Goal: Browse casually: Explore the website without a specific task or goal

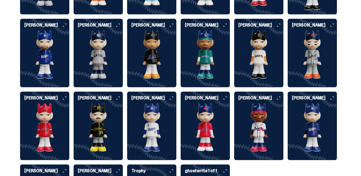
scroll to position [1366, 0]
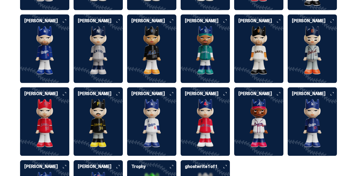
click at [47, 111] on img at bounding box center [44, 123] width 49 height 48
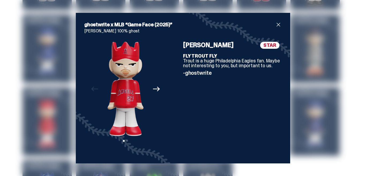
click at [157, 89] on icon "Next" at bounding box center [156, 89] width 7 height 5
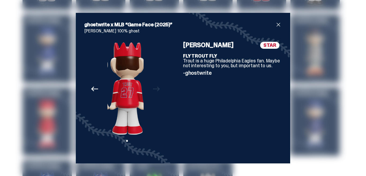
click at [157, 90] on div "Previous Next View slide 1 View slide 2" at bounding box center [125, 98] width 82 height 113
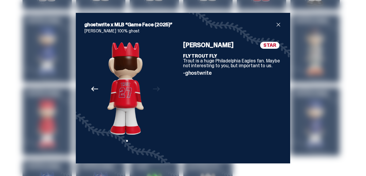
click at [94, 90] on icon "Previous" at bounding box center [94, 88] width 7 height 7
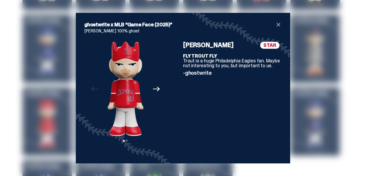
click at [278, 24] on span "close" at bounding box center [278, 24] width 6 height 6
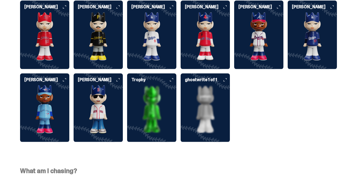
scroll to position [1473, 0]
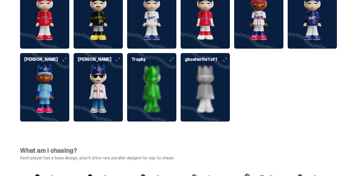
click at [103, 79] on img at bounding box center [98, 89] width 49 height 48
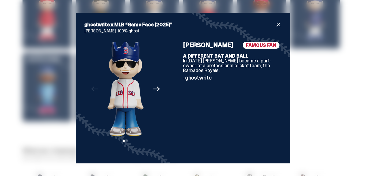
click at [155, 90] on icon "Next" at bounding box center [156, 88] width 7 height 7
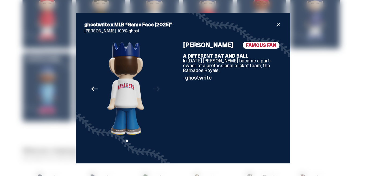
click at [94, 91] on icon "Previous" at bounding box center [94, 88] width 7 height 7
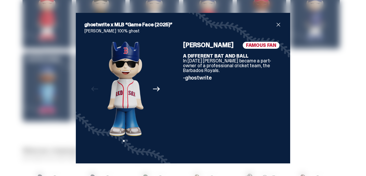
click at [276, 24] on span "close" at bounding box center [278, 24] width 6 height 6
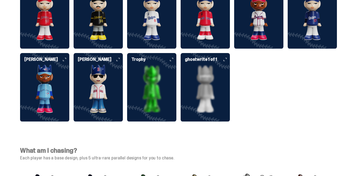
click at [43, 17] on img at bounding box center [44, 16] width 49 height 48
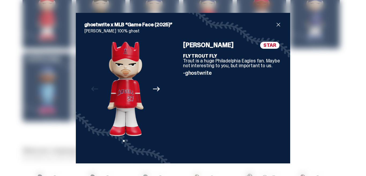
click at [157, 88] on icon "Next" at bounding box center [156, 88] width 7 height 7
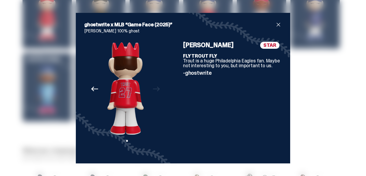
click at [93, 86] on icon "Previous" at bounding box center [94, 88] width 7 height 7
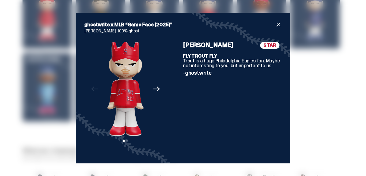
click at [278, 24] on span "close" at bounding box center [278, 24] width 6 height 6
